Goal: Information Seeking & Learning: Learn about a topic

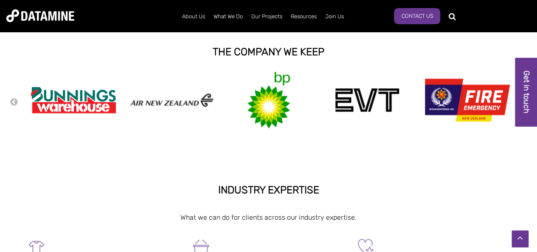
scroll to position [57, 0]
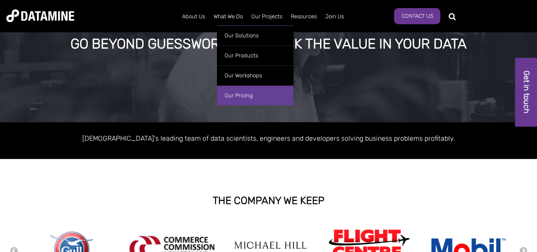
click at [251, 90] on link "Our Pricing" at bounding box center [255, 95] width 76 height 20
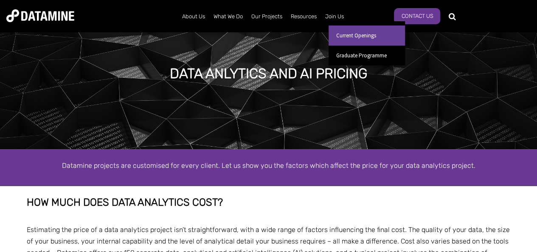
click at [356, 37] on link "Current Openings" at bounding box center [367, 35] width 76 height 20
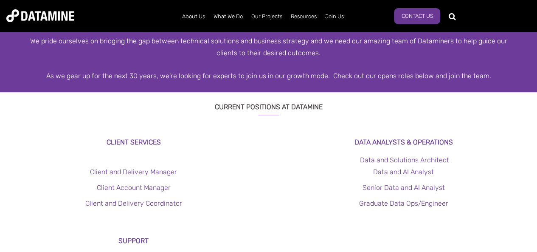
scroll to position [196, 0]
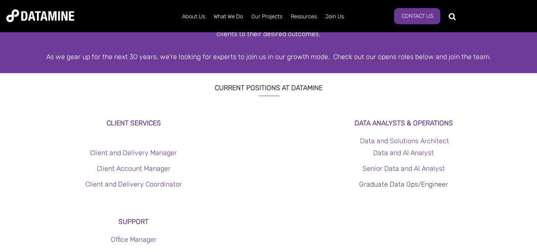
click at [423, 181] on link "Graduate Data Ops/Engineer" at bounding box center [403, 184] width 89 height 8
